Goal: Information Seeking & Learning: Learn about a topic

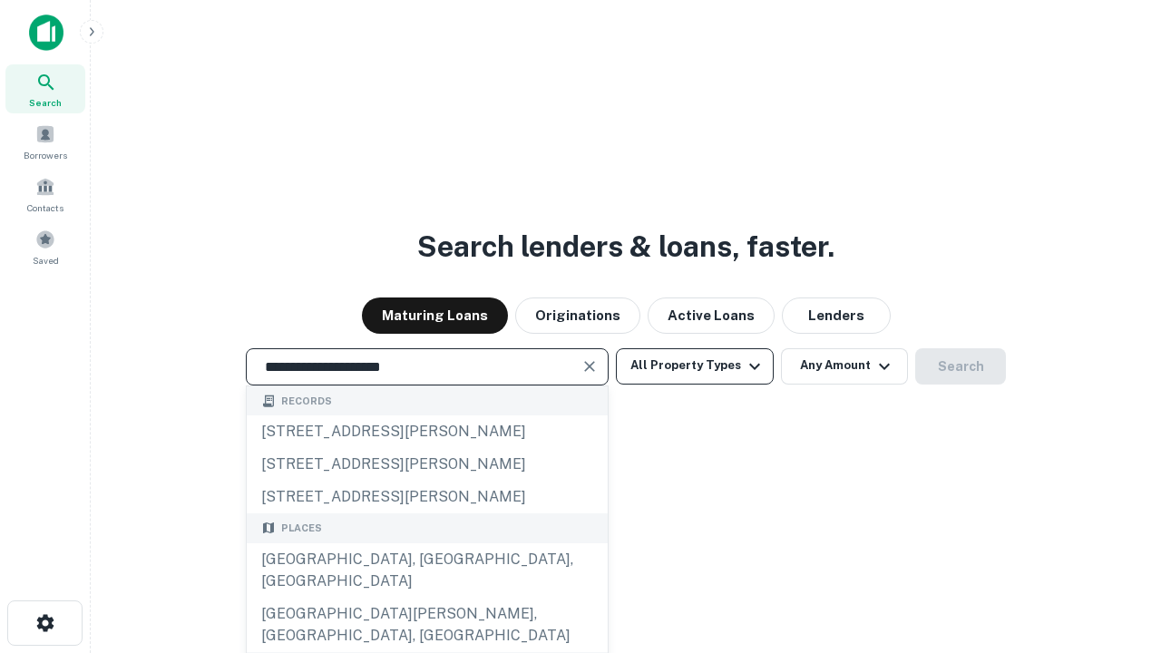
click at [426, 598] on div "[GEOGRAPHIC_DATA], [GEOGRAPHIC_DATA], [GEOGRAPHIC_DATA]" at bounding box center [427, 571] width 361 height 54
click at [695, 366] on button "All Property Types" at bounding box center [695, 366] width 158 height 36
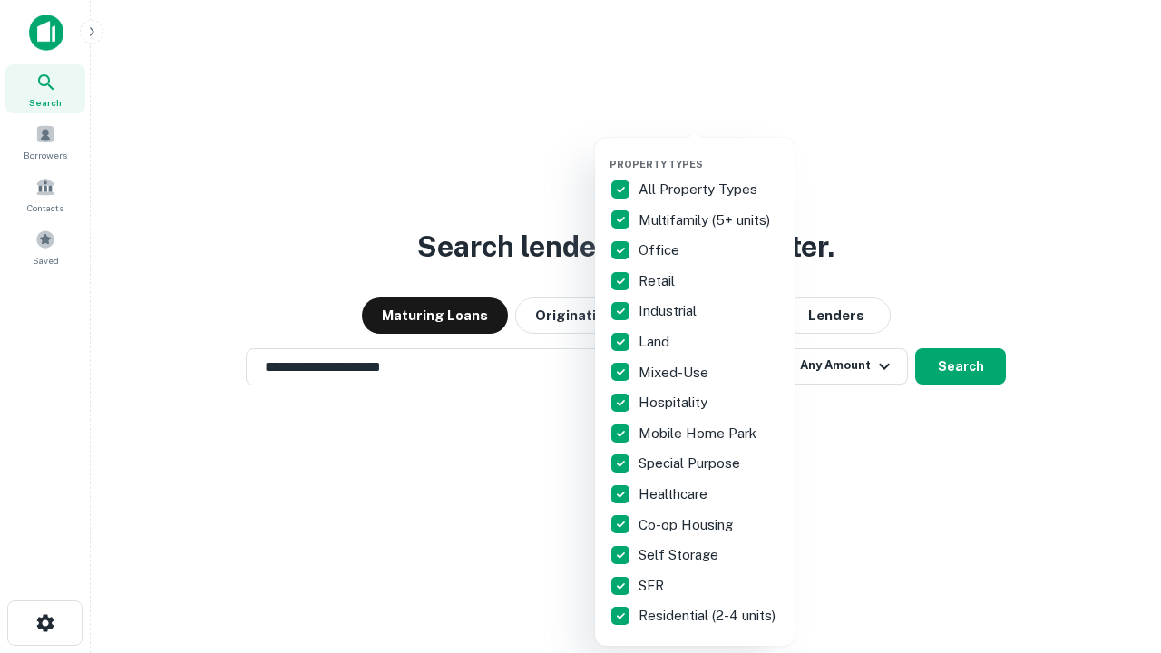
type input "**********"
click at [710, 152] on button "button" at bounding box center [710, 152] width 200 height 1
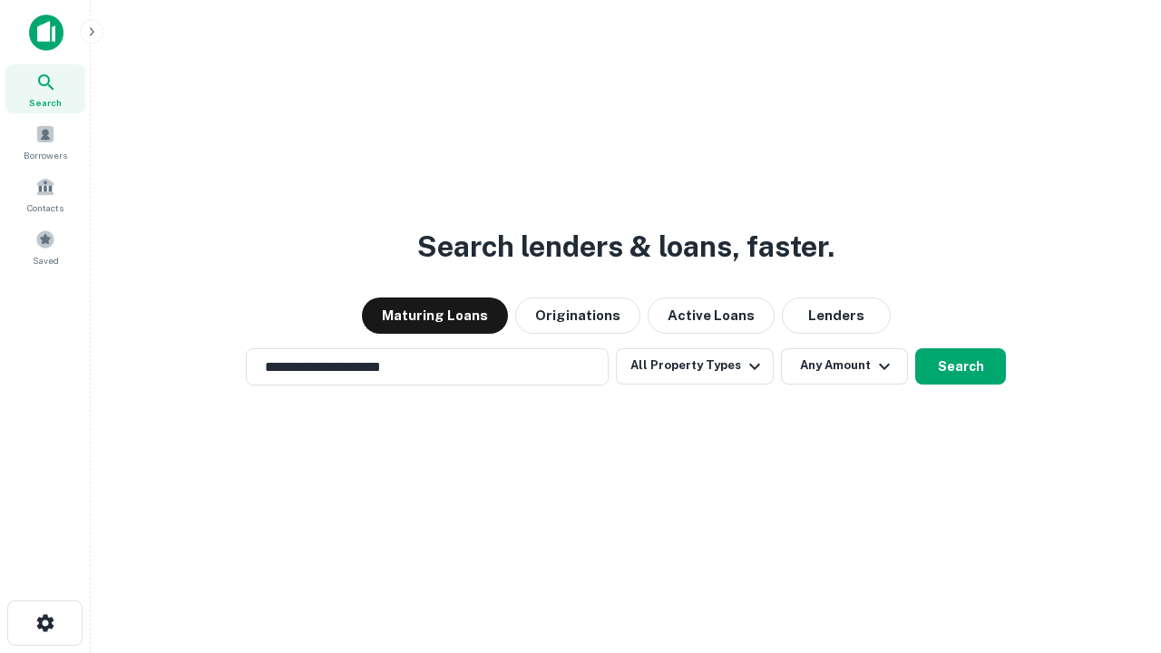
scroll to position [11, 219]
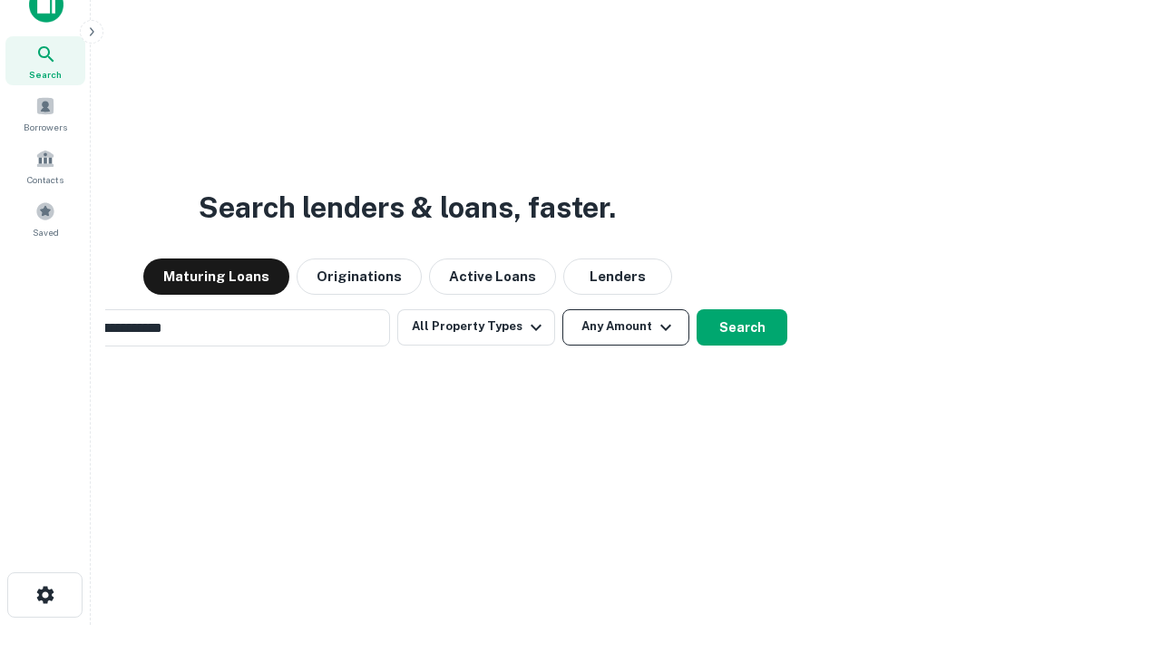
click at [563, 309] on button "Any Amount" at bounding box center [626, 327] width 127 height 36
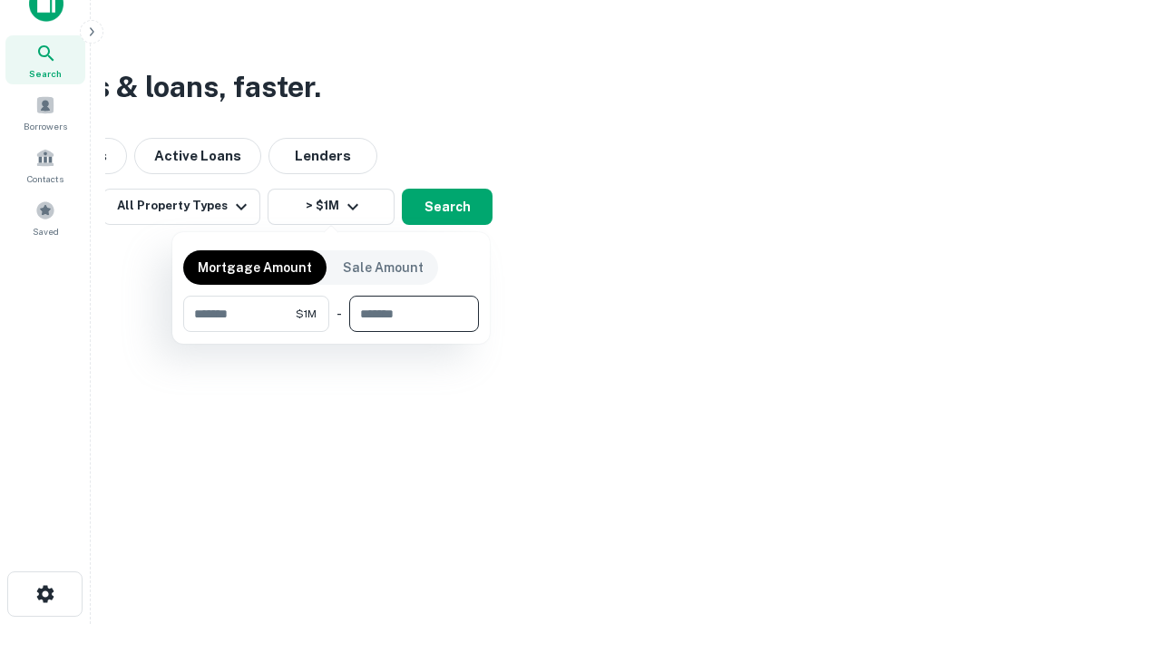
type input "*******"
click at [331, 332] on button "button" at bounding box center [331, 332] width 296 height 1
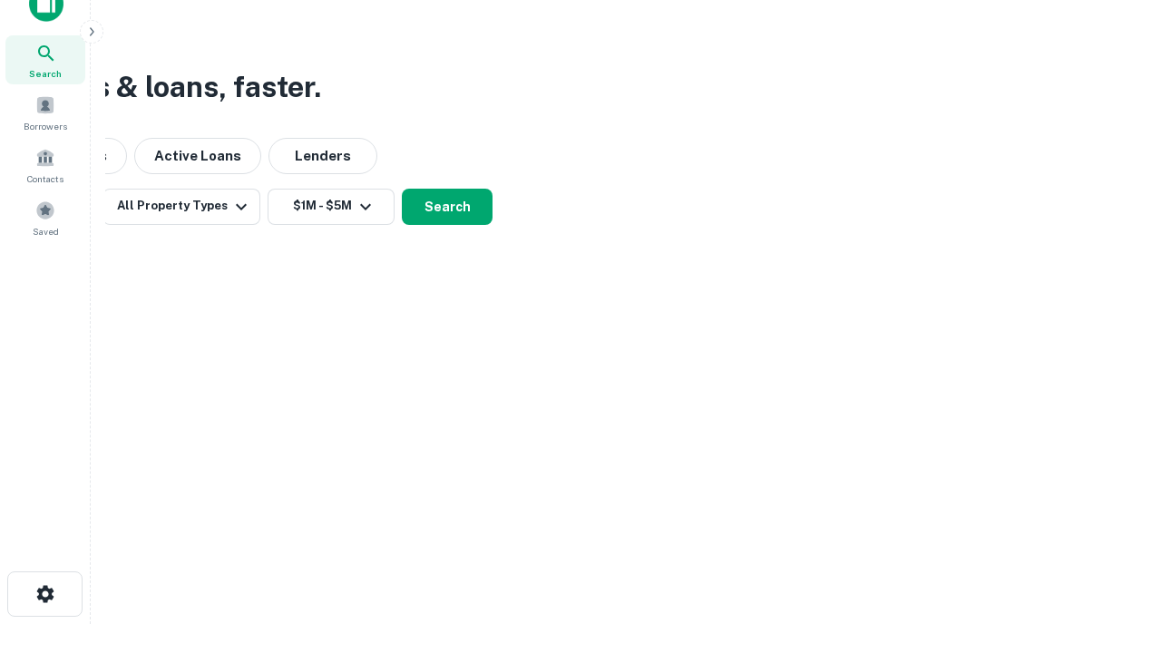
scroll to position [11, 335]
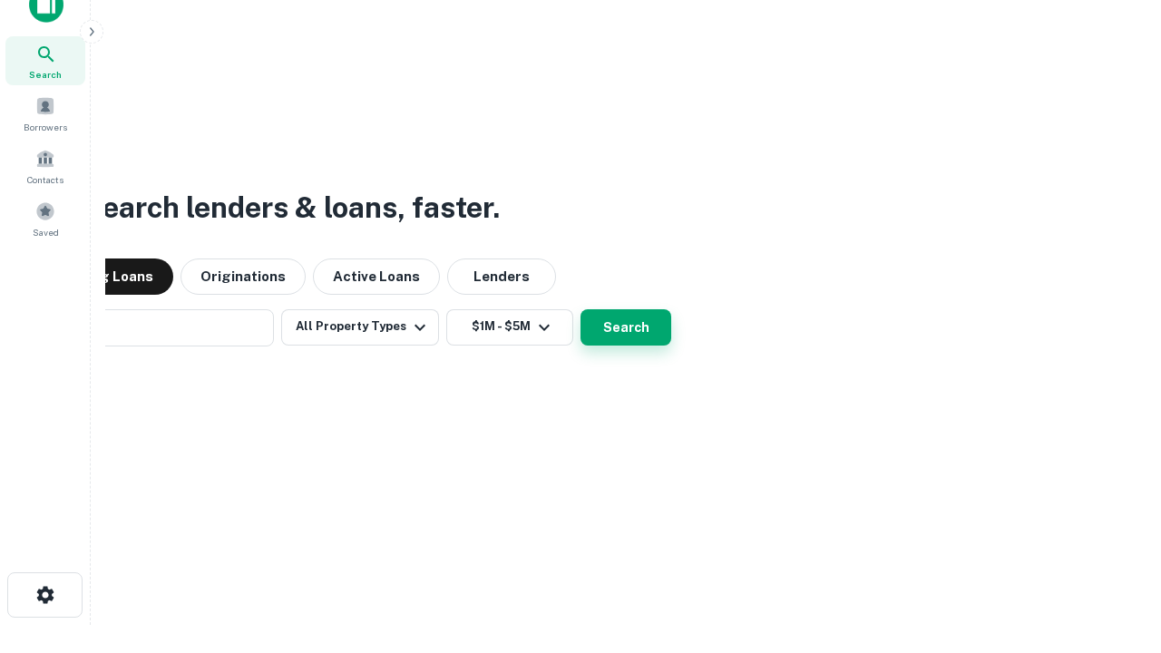
click at [581, 309] on button "Search" at bounding box center [626, 327] width 91 height 36
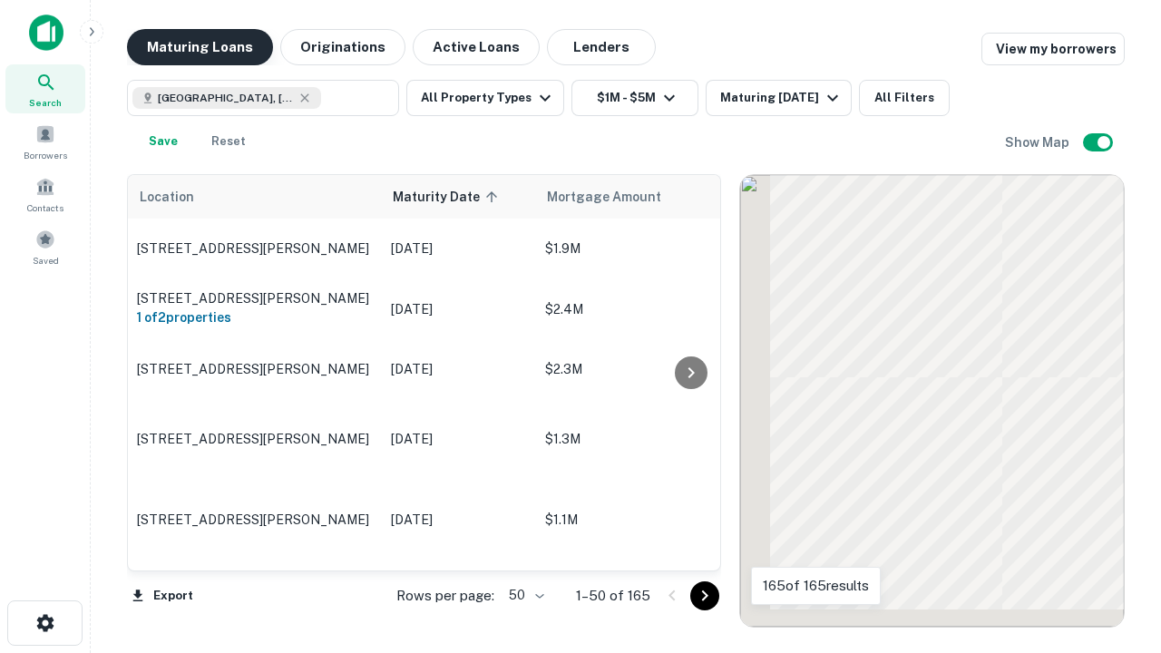
click at [200, 47] on button "Maturing Loans" at bounding box center [200, 47] width 146 height 36
